Goal: Task Accomplishment & Management: Use online tool/utility

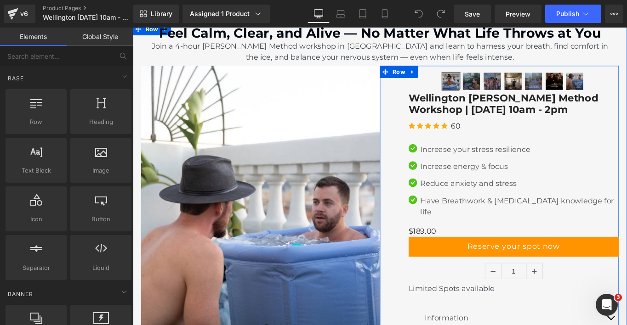
scroll to position [35, 0]
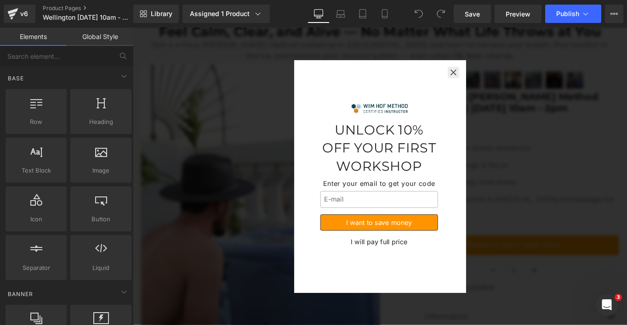
click at [492, 78] on icon "button" at bounding box center [493, 78] width 9 height 9
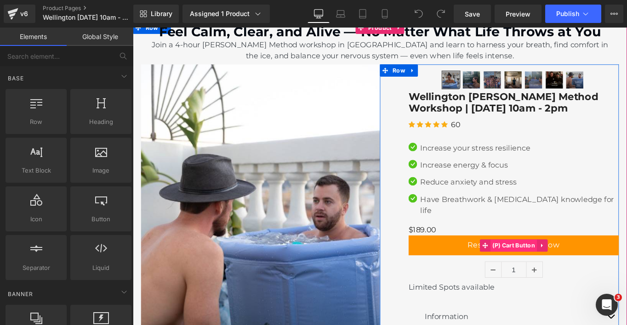
click at [564, 267] on span "(P) Cart Button" at bounding box center [561, 274] width 53 height 14
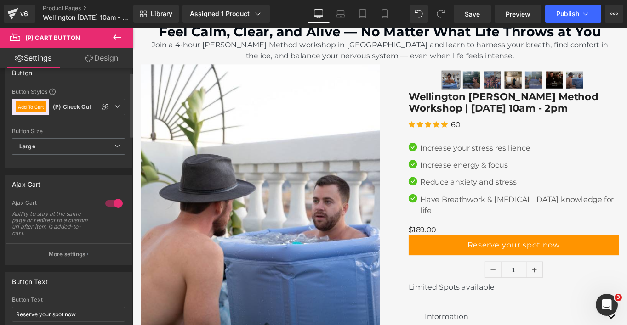
scroll to position [15, 0]
click at [114, 203] on div at bounding box center [114, 202] width 22 height 15
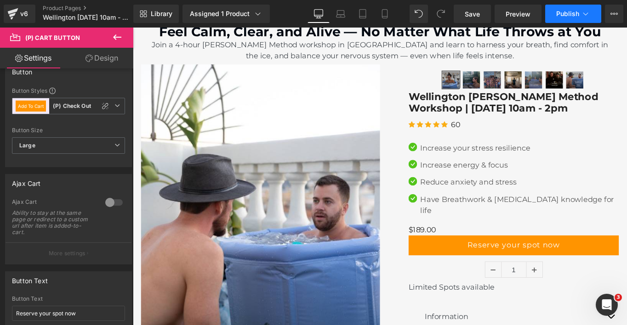
click at [578, 22] on button "Publish" at bounding box center [573, 14] width 56 height 18
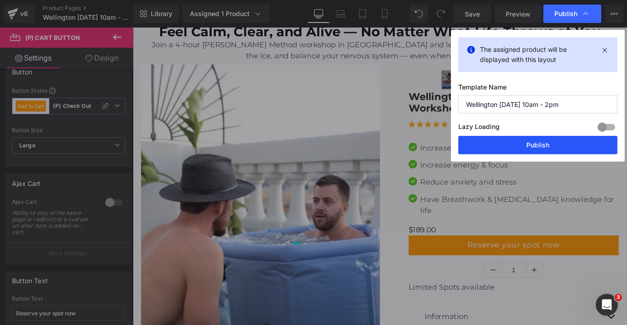
click at [537, 151] on button "Publish" at bounding box center [537, 145] width 159 height 18
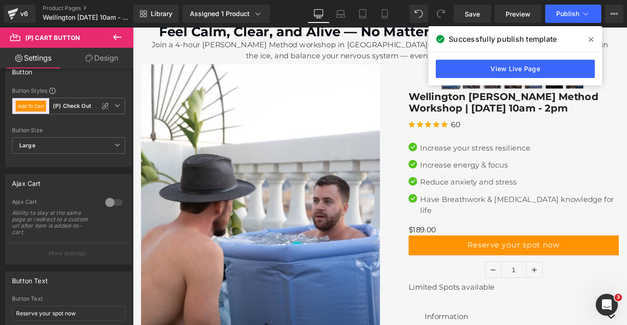
click at [594, 42] on span at bounding box center [591, 39] width 15 height 15
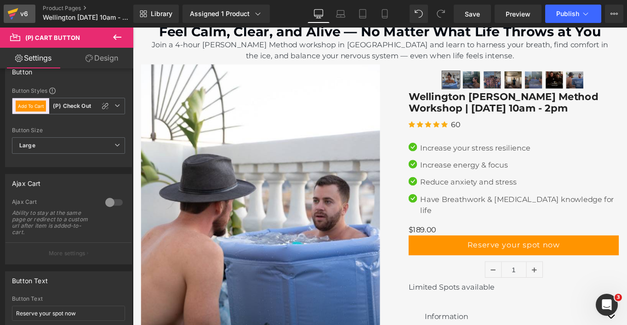
click at [27, 17] on div "v6" at bounding box center [23, 14] width 11 height 12
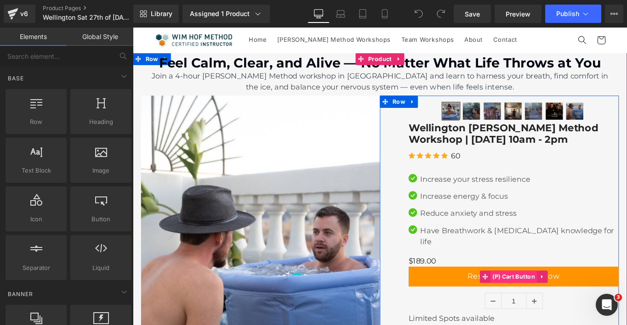
click at [567, 302] on span "(P) Cart Button" at bounding box center [561, 309] width 53 height 14
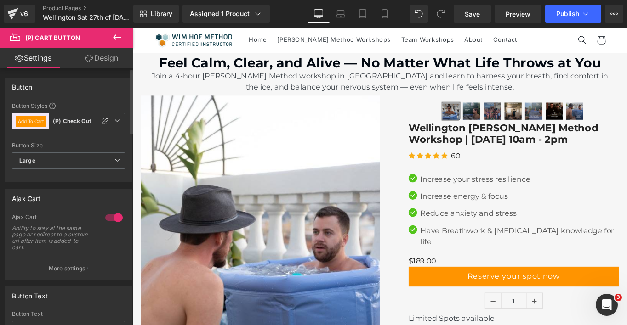
click at [115, 214] on div at bounding box center [114, 218] width 22 height 15
click at [584, 17] on icon at bounding box center [585, 13] width 9 height 9
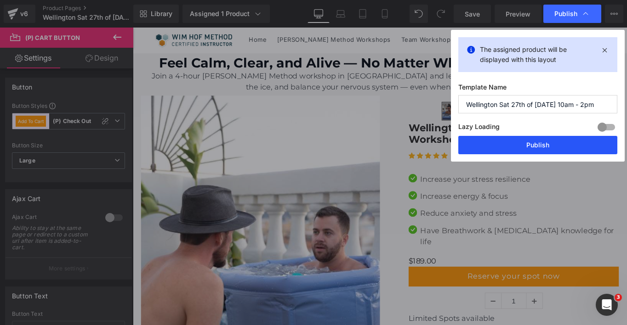
click at [545, 143] on button "Publish" at bounding box center [537, 145] width 159 height 18
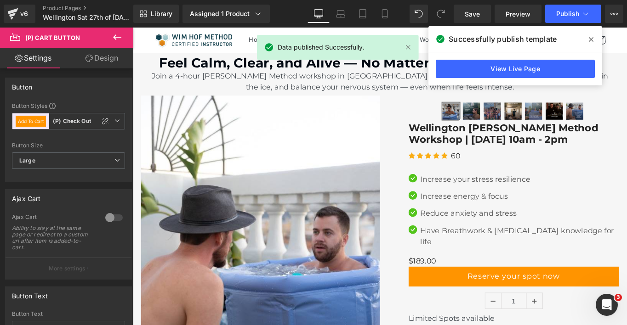
click at [588, 40] on span at bounding box center [591, 39] width 15 height 15
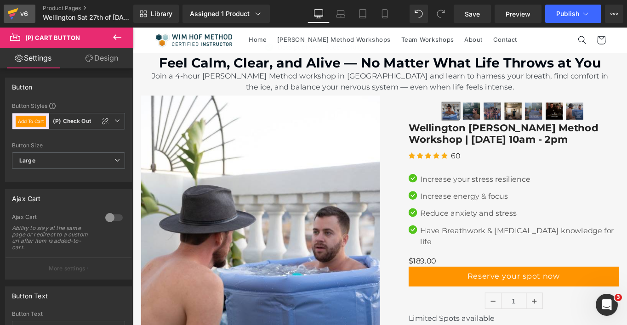
click at [26, 16] on div "v6" at bounding box center [23, 14] width 11 height 12
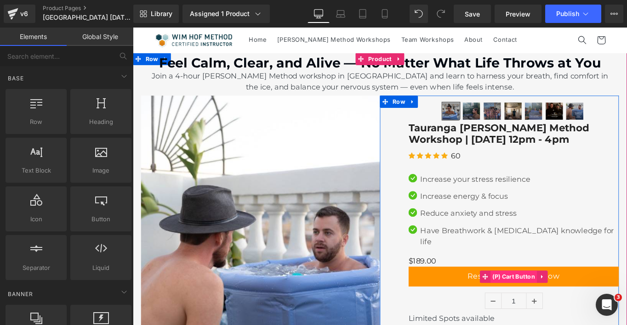
click at [569, 302] on span "(P) Cart Button" at bounding box center [561, 309] width 53 height 14
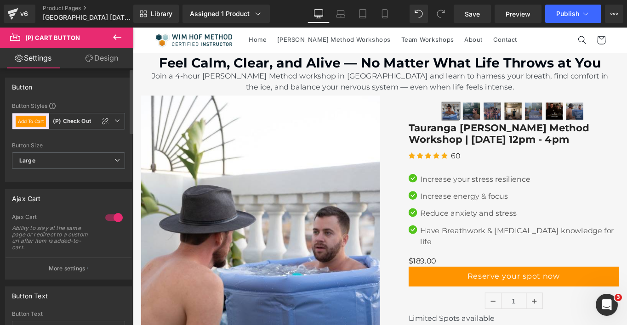
click at [112, 221] on div at bounding box center [114, 218] width 22 height 15
click at [593, 15] on button "Publish" at bounding box center [573, 14] width 56 height 18
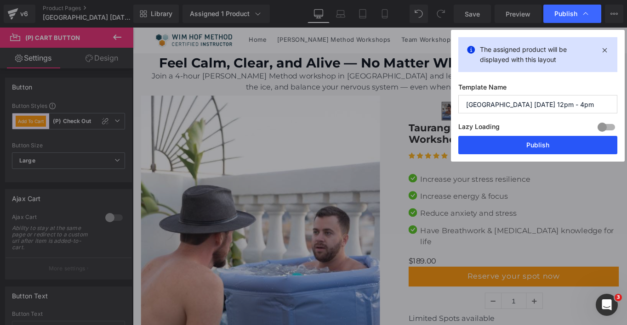
click at [539, 147] on button "Publish" at bounding box center [537, 145] width 159 height 18
